Goal: Task Accomplishment & Management: Use online tool/utility

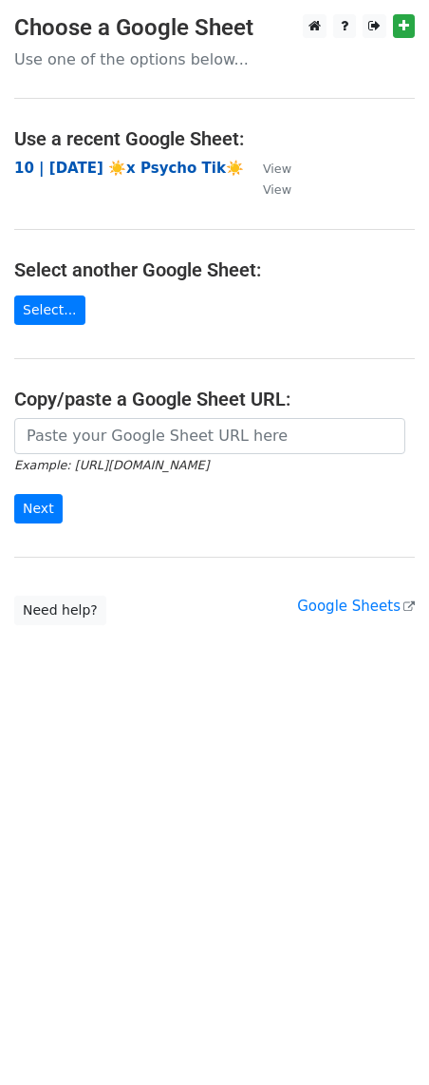
click at [140, 176] on strong "10 | [DATE] ☀️x Psycho Tik☀️" at bounding box center [129, 168] width 230 height 17
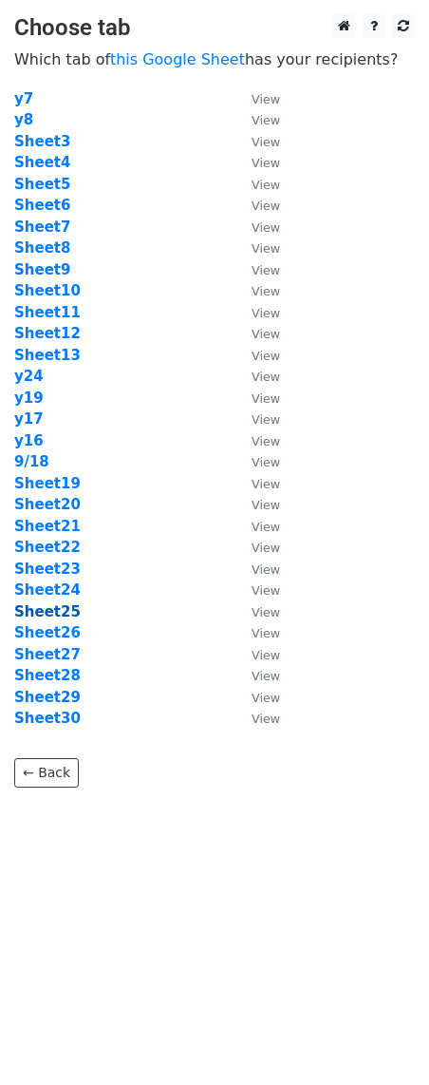
click at [56, 611] on strong "Sheet25" at bounding box center [47, 611] width 66 height 17
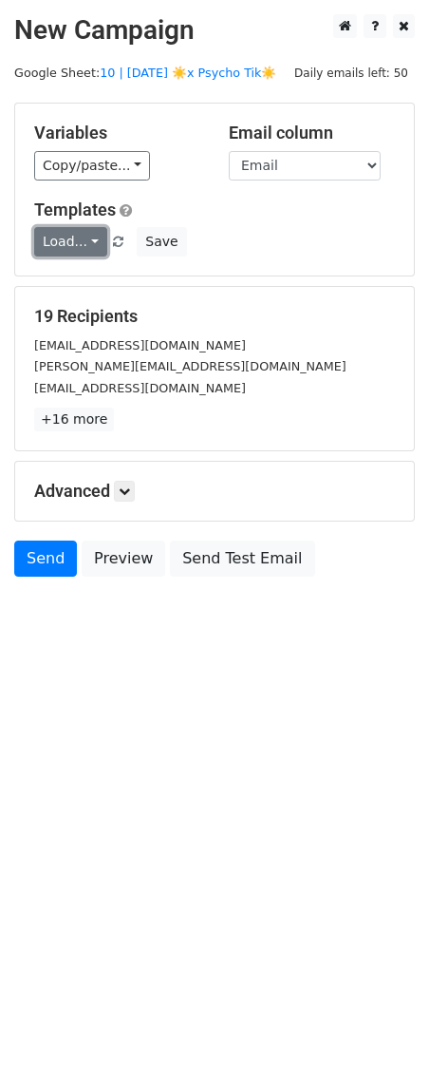
click at [70, 230] on link "Load..." at bounding box center [70, 241] width 73 height 29
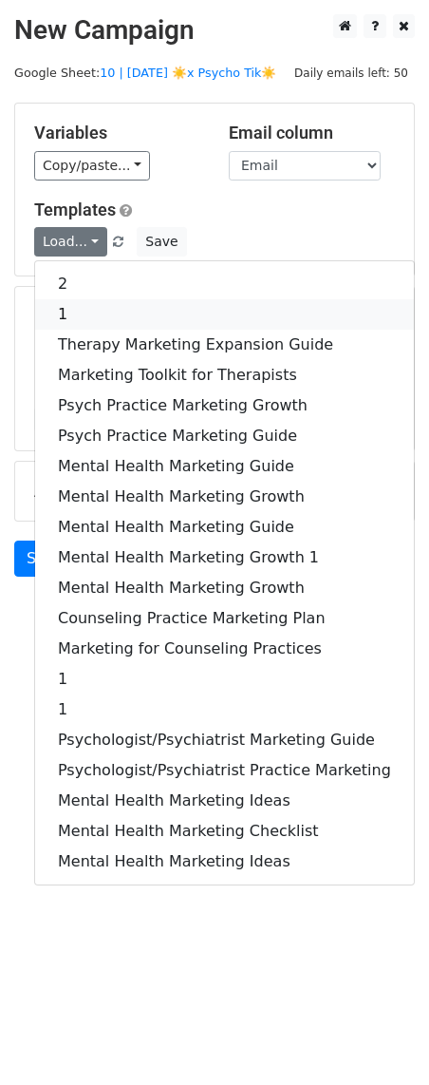
click at [110, 314] on link "1" at bounding box center [224, 314] width 379 height 30
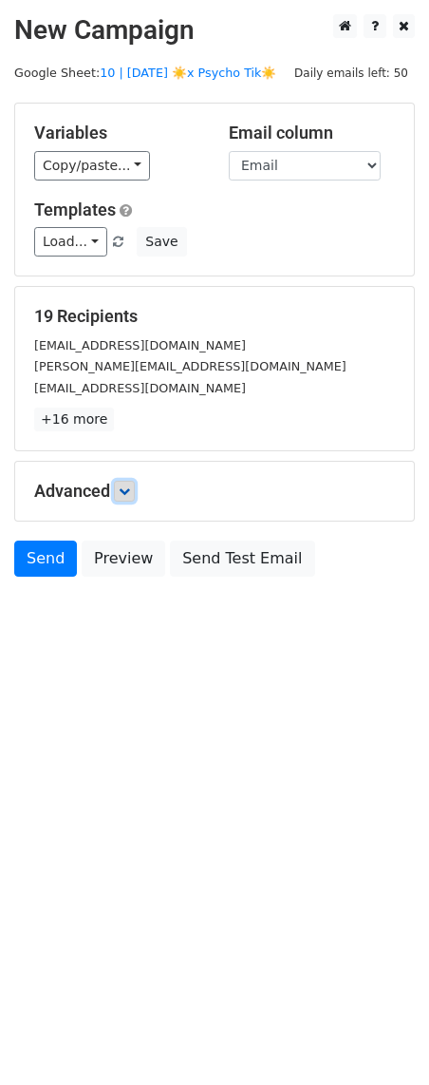
click at [135, 490] on link at bounding box center [124, 491] width 21 height 21
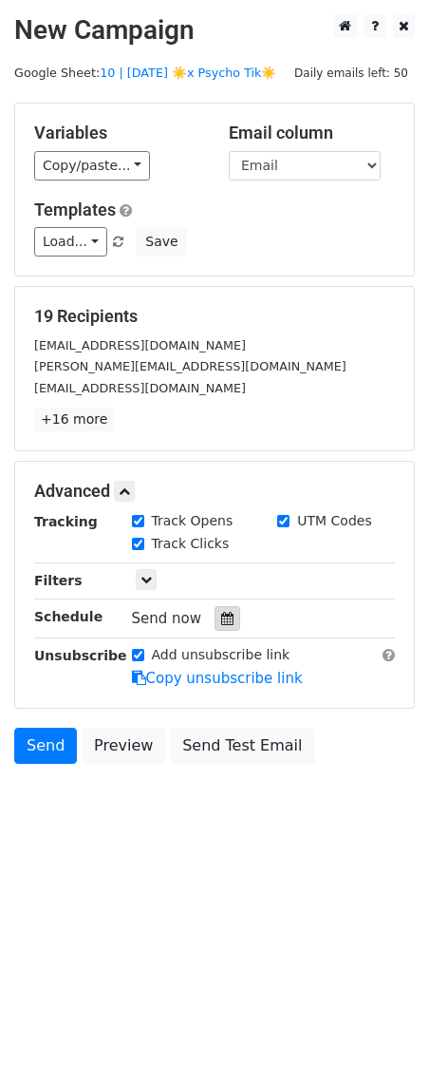
click at [222, 616] on icon at bounding box center [227, 618] width 12 height 13
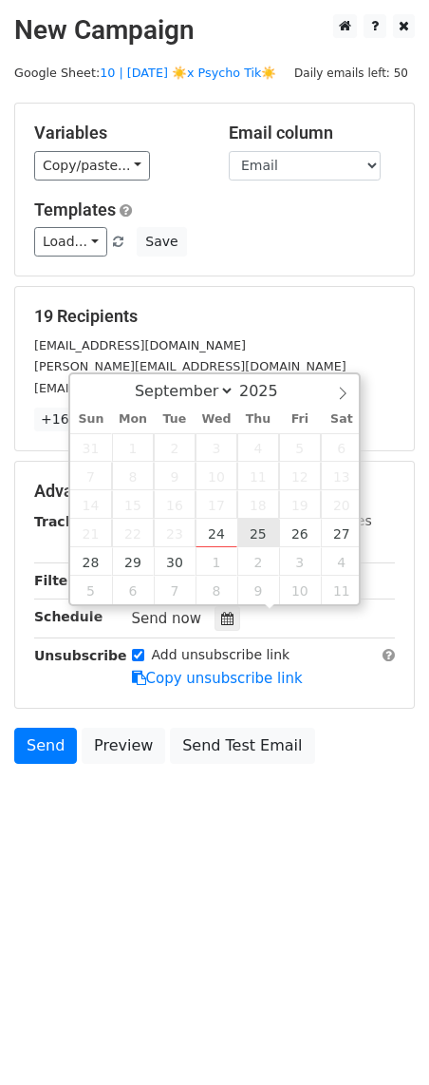
type input "[DATE] 12:00"
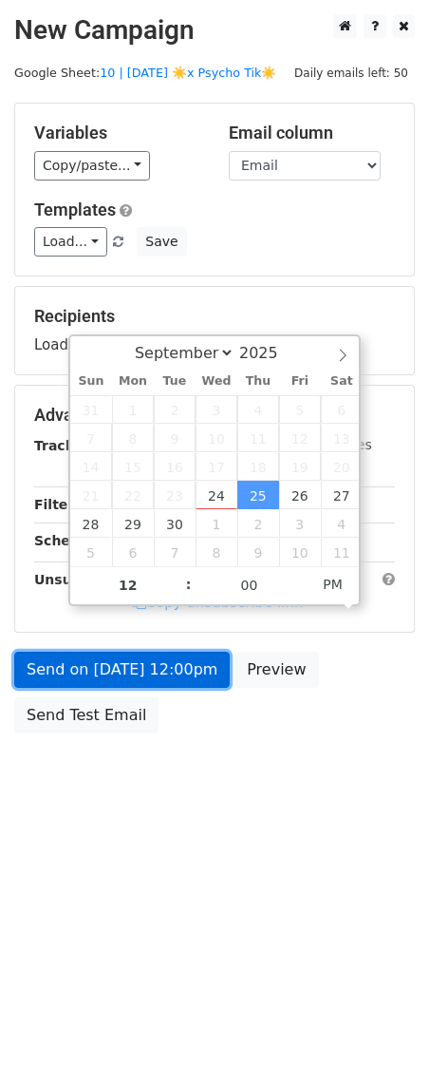
click at [207, 662] on link "Send on [DATE] 12:00pm" at bounding box center [122, 669] width 216 height 36
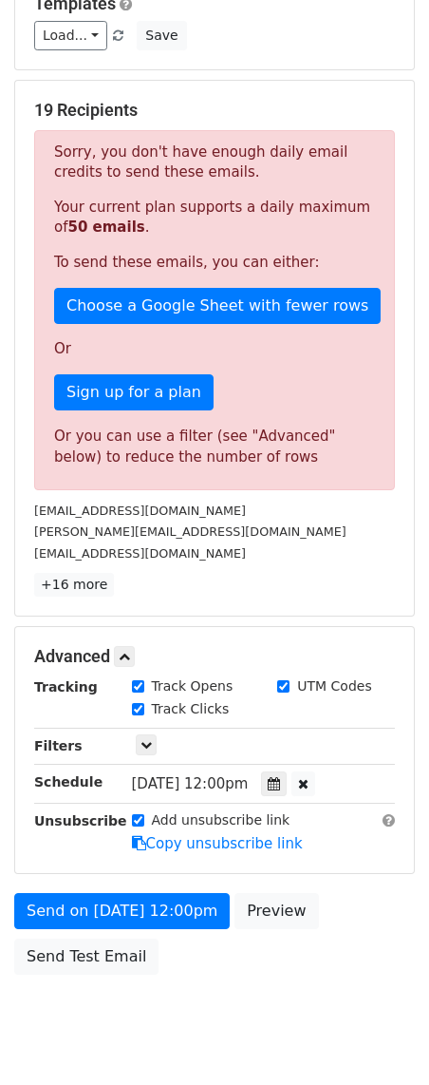
scroll to position [205, 0]
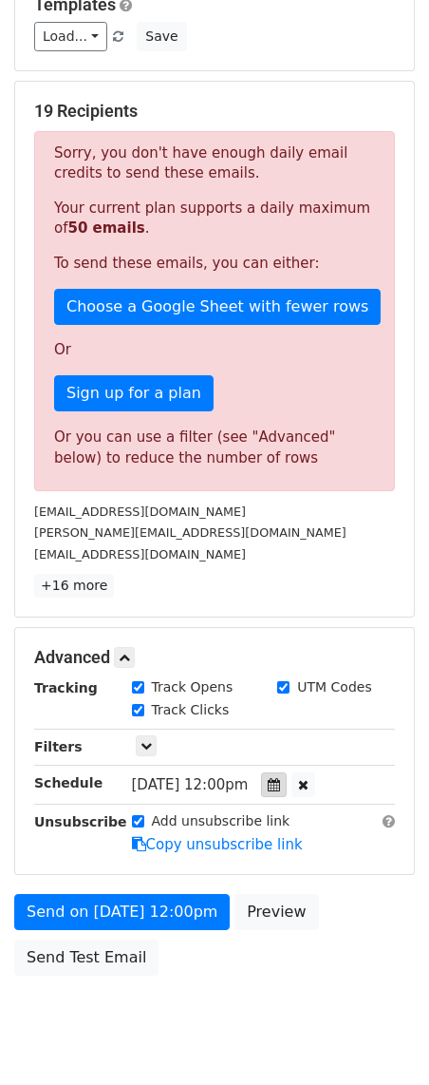
click at [287, 791] on div at bounding box center [274, 784] width 26 height 25
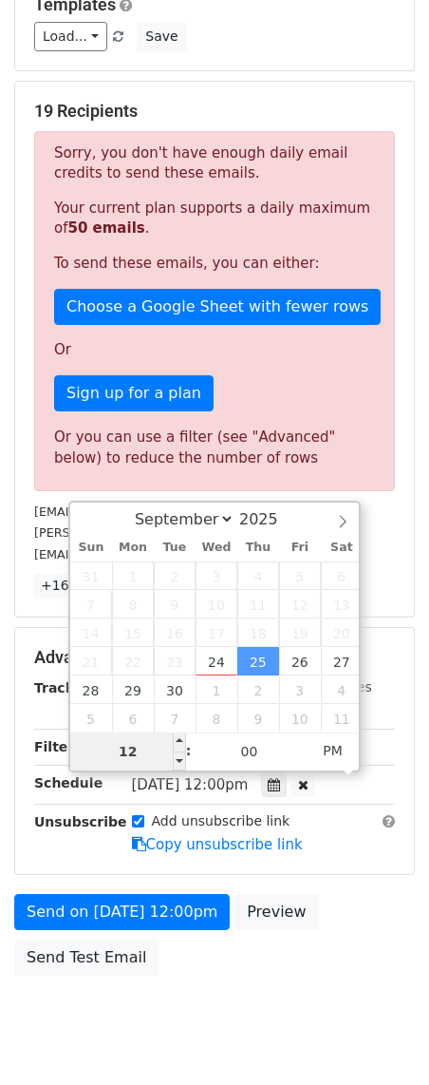
click at [126, 766] on input "12" at bounding box center [128, 751] width 116 height 38
type input "6"
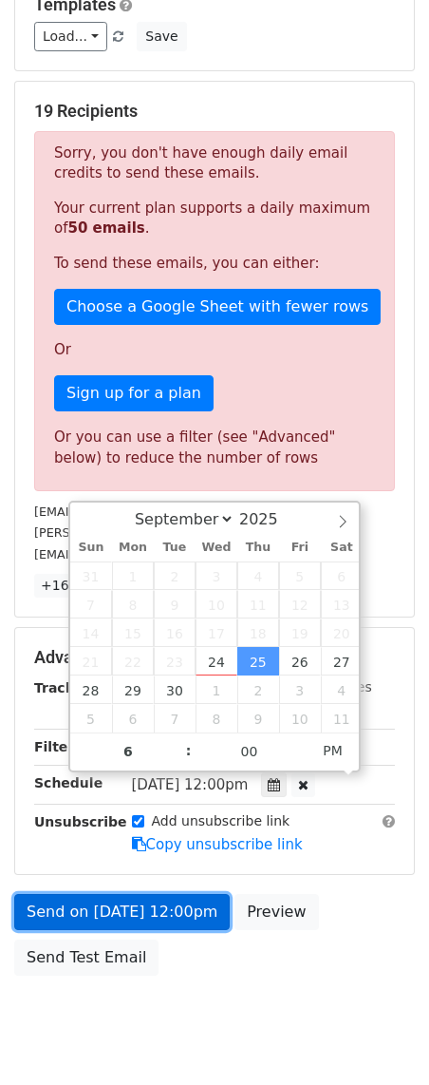
type input "[DATE] 18:00"
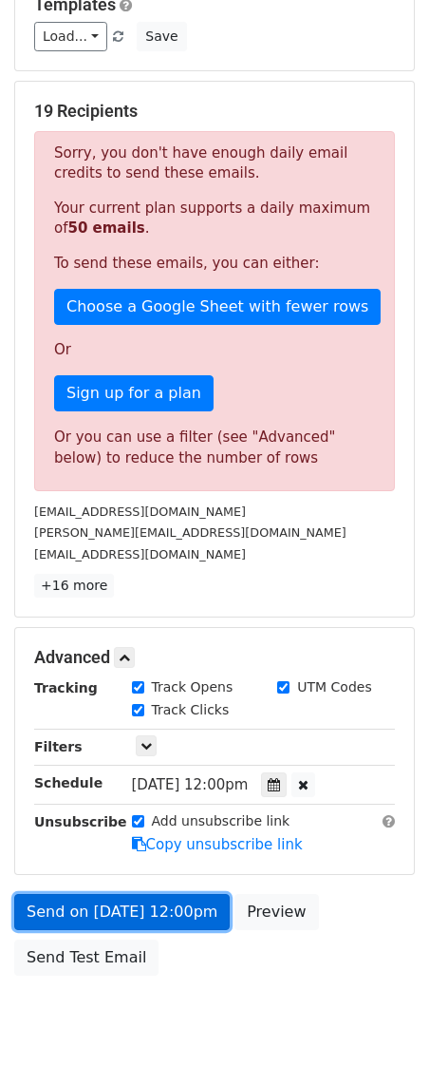
click at [160, 911] on link "Send on [DATE] 12:00pm" at bounding box center [122, 912] width 216 height 36
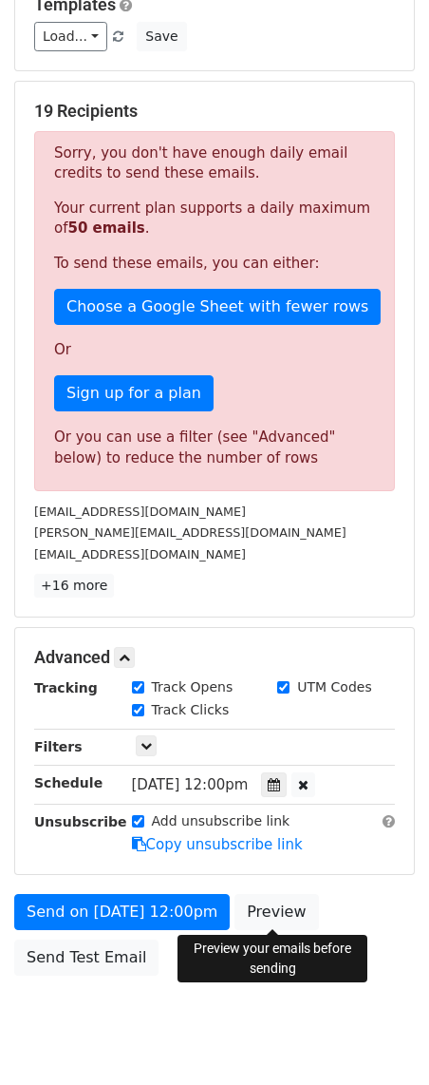
scroll to position [0, 0]
